Goal: Information Seeking & Learning: Learn about a topic

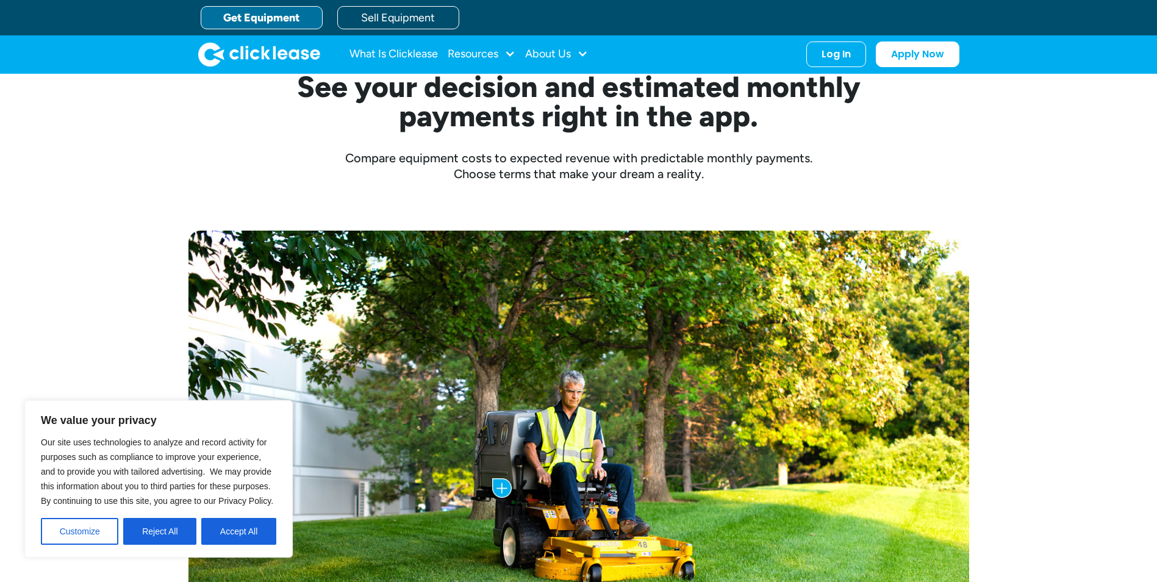
drag, startPoint x: 220, startPoint y: 535, endPoint x: 229, endPoint y: 529, distance: 10.2
click at [220, 535] on button "Accept All" at bounding box center [238, 531] width 75 height 27
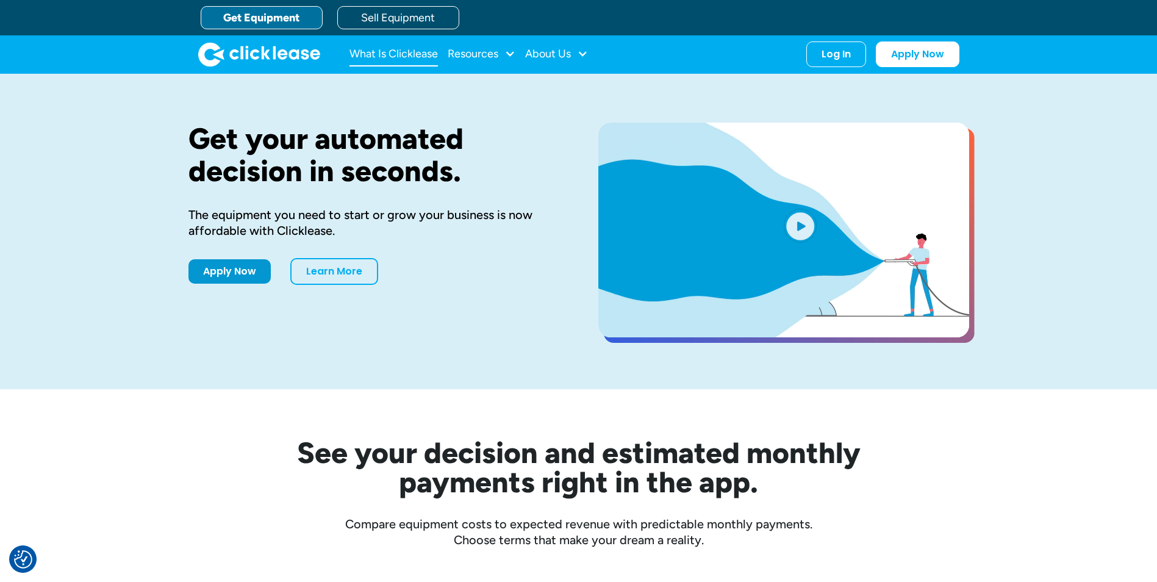
click at [386, 51] on link "What Is Clicklease" at bounding box center [394, 54] width 88 height 24
